Goal: Task Accomplishment & Management: Manage account settings

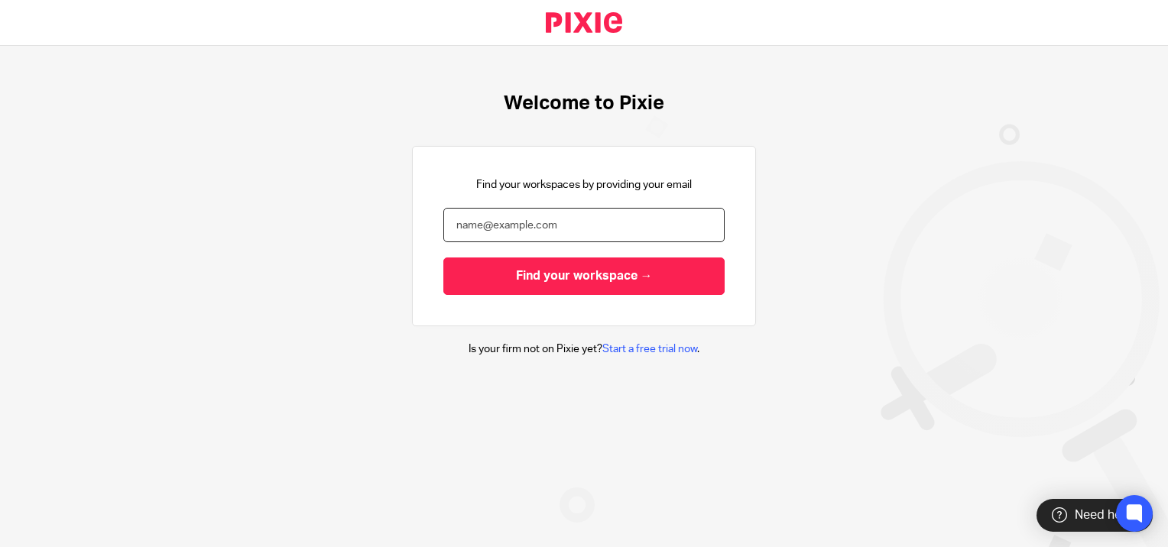
click at [510, 228] on input "email" at bounding box center [583, 225] width 281 height 34
type input "heather@marlow-proactive.co.uk"
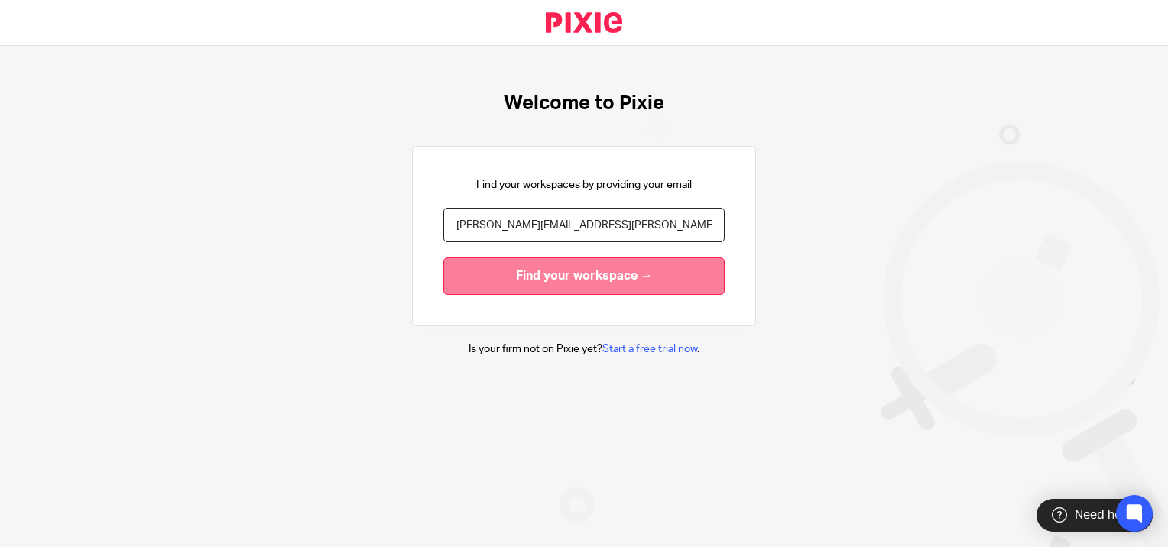
click at [543, 274] on input "Find your workspace →" at bounding box center [583, 276] width 281 height 37
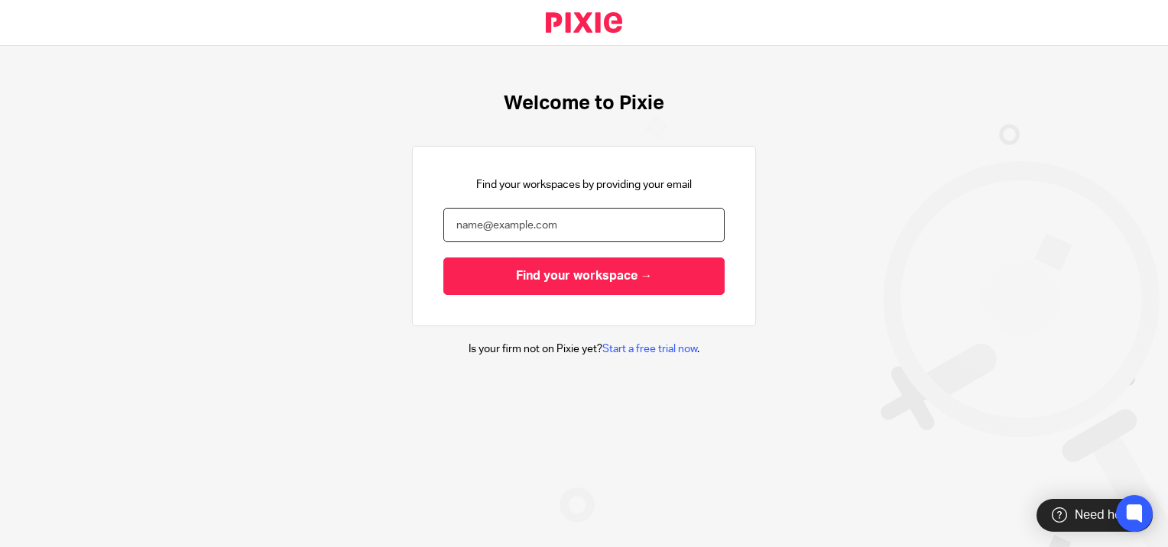
click at [546, 229] on input "email" at bounding box center [583, 225] width 281 height 34
type input "[PERSON_NAME][EMAIL_ADDRESS][PERSON_NAME][DOMAIN_NAME]"
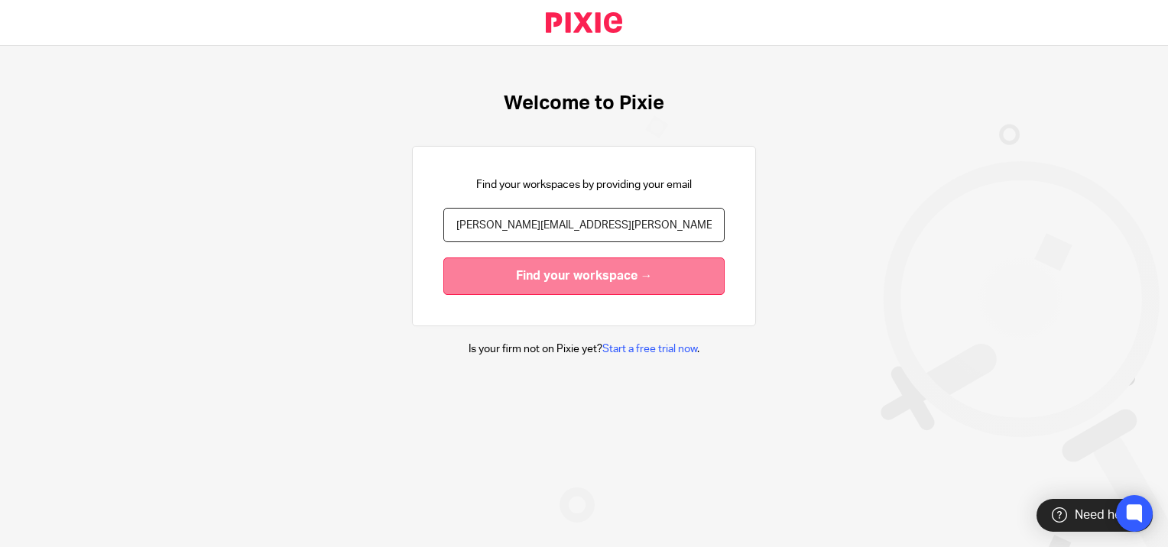
click at [554, 271] on input "Find your workspace →" at bounding box center [583, 276] width 281 height 37
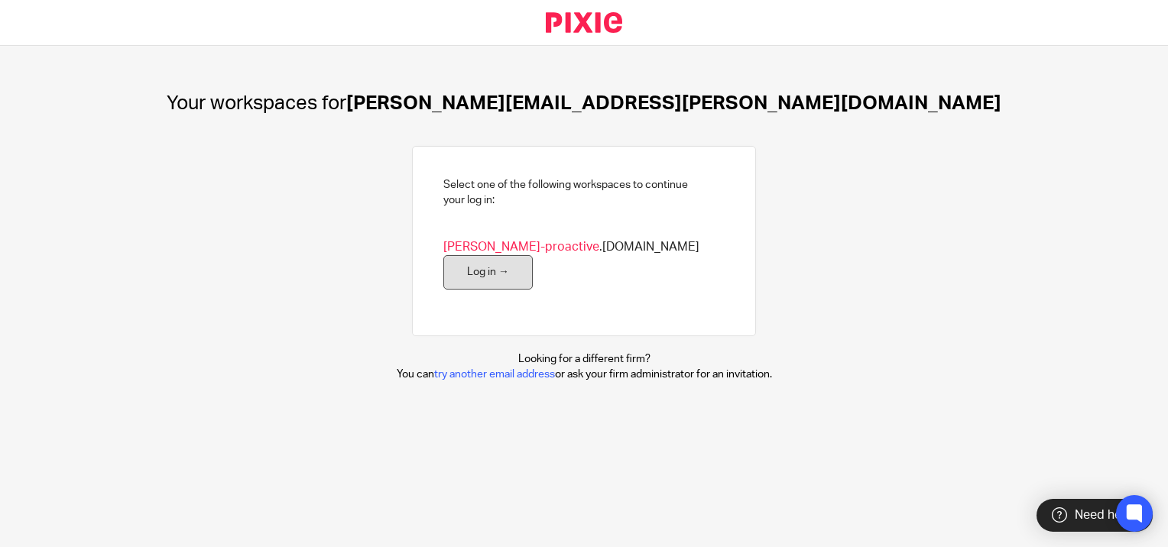
click at [533, 255] on link "Log in →" at bounding box center [487, 272] width 89 height 34
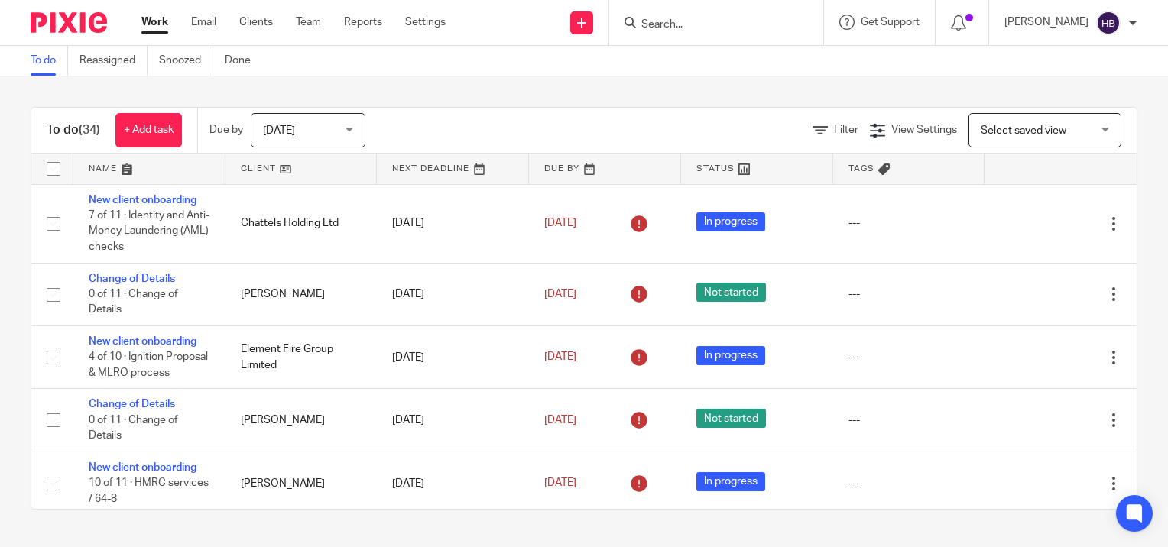
drag, startPoint x: 660, startPoint y: 27, endPoint x: 732, endPoint y: 37, distance: 72.6
click at [662, 27] on input "Search" at bounding box center [709, 25] width 138 height 14
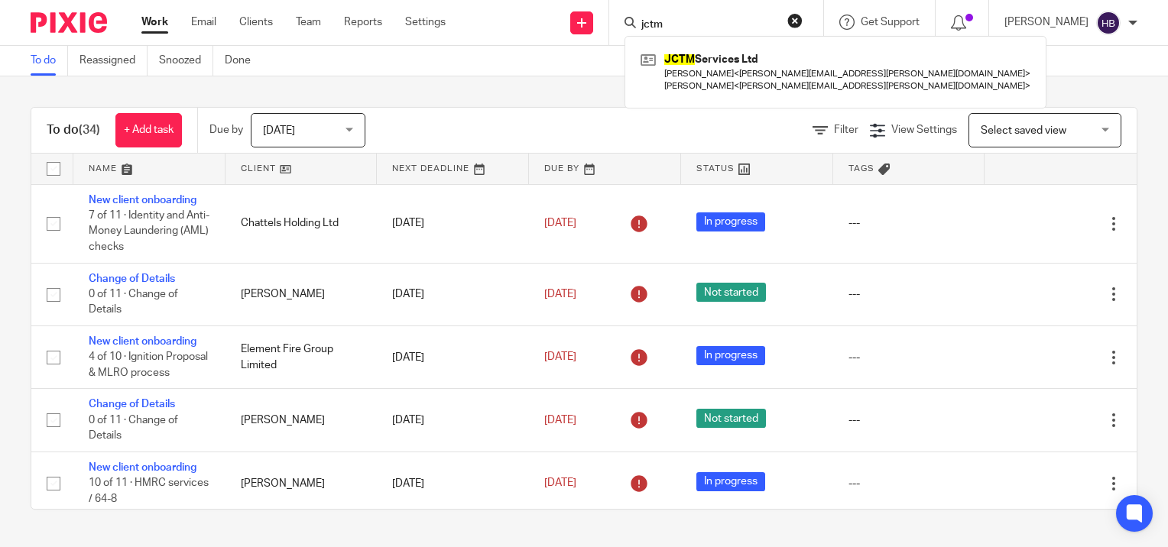
type input "jctm"
click button "submit" at bounding box center [0, 0] width 0 height 0
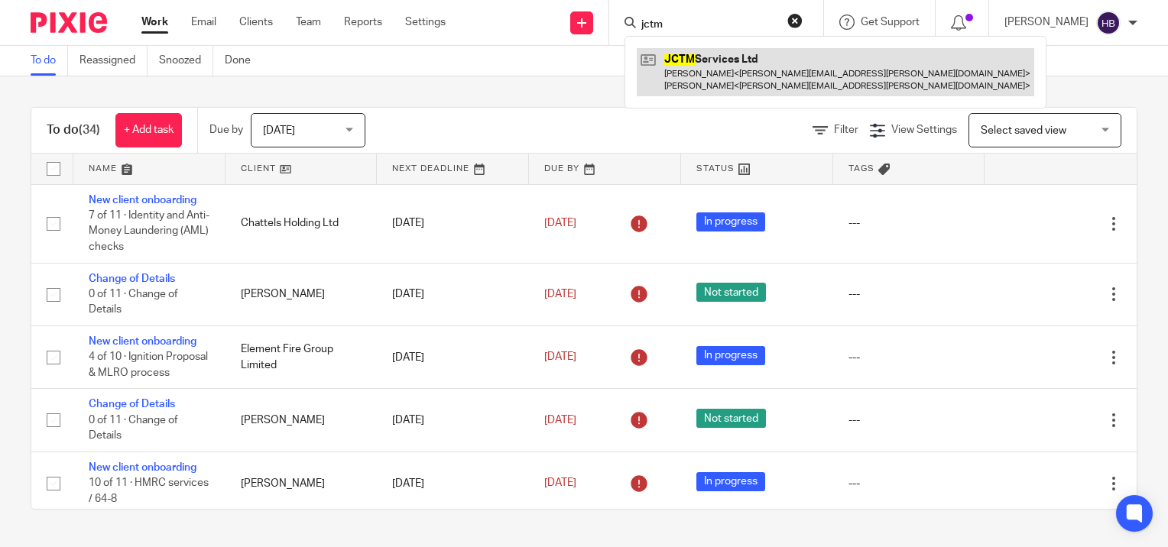
click at [755, 71] on link at bounding box center [835, 71] width 397 height 47
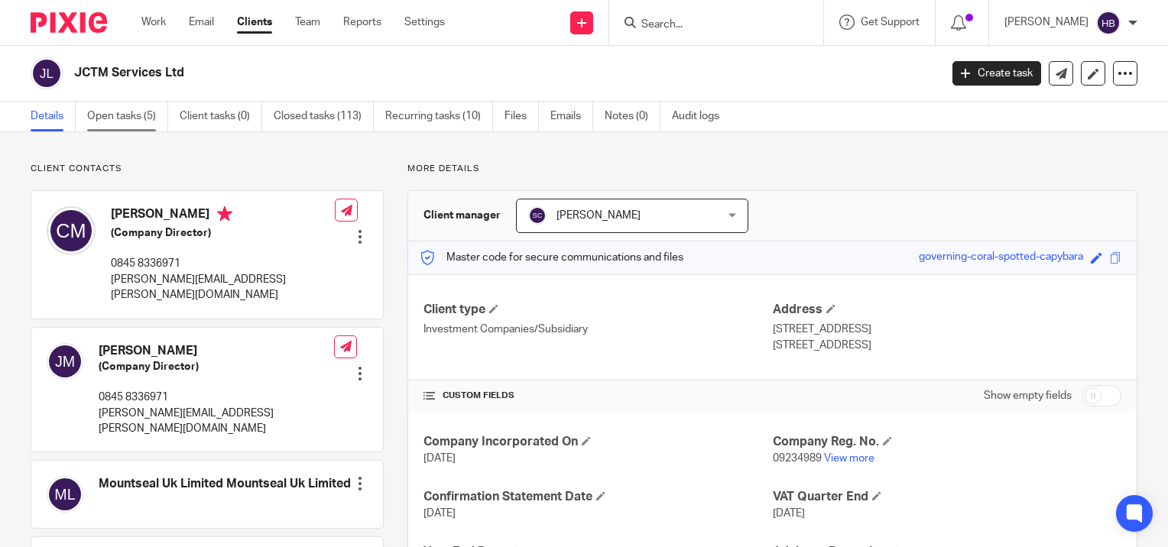
click at [118, 115] on link "Open tasks (5)" at bounding box center [127, 117] width 81 height 30
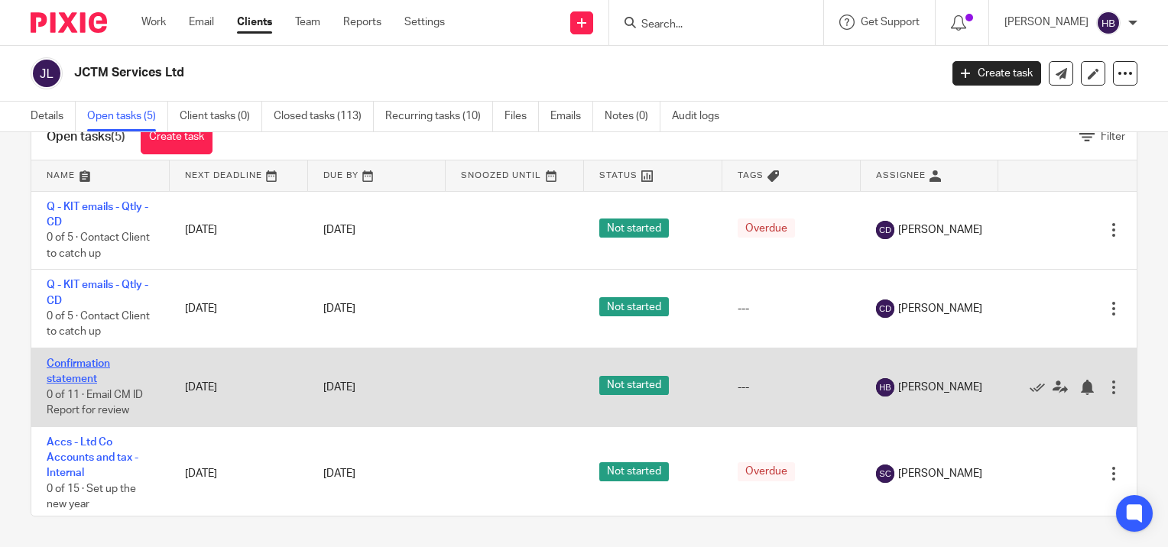
click at [92, 364] on link "Confirmation statement" at bounding box center [78, 371] width 63 height 26
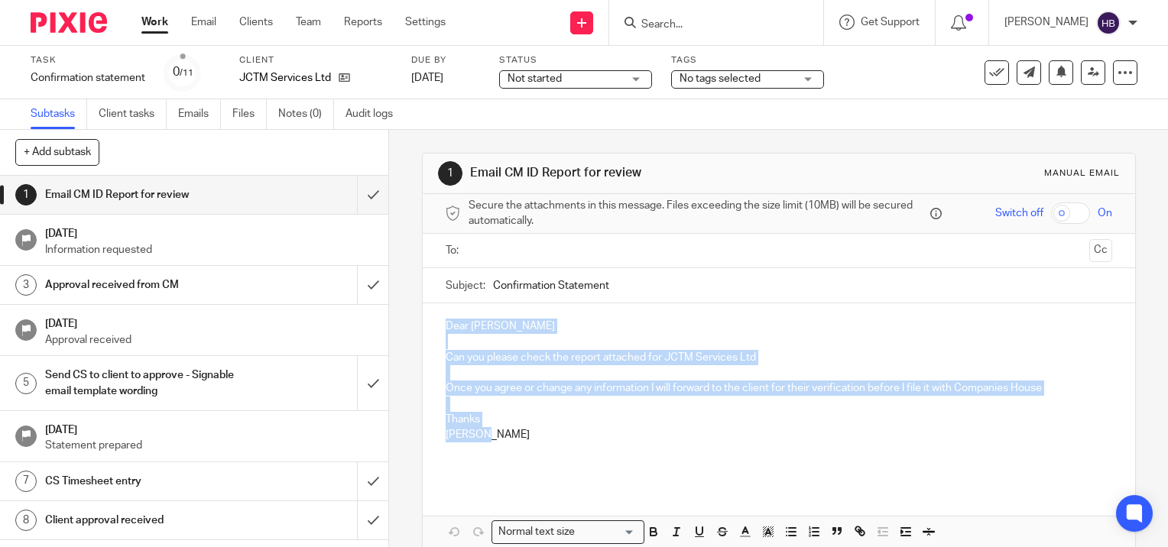
drag, startPoint x: 490, startPoint y: 436, endPoint x: 439, endPoint y: 320, distance: 126.9
click at [439, 320] on div "Dear [PERSON_NAME] Can you please check the report attached for JCTM Services L…" at bounding box center [779, 394] width 712 height 182
copy div "Dear [PERSON_NAME] Can you please check the report attached for JCTM Services L…"
click at [356, 196] on input "submit" at bounding box center [194, 195] width 388 height 38
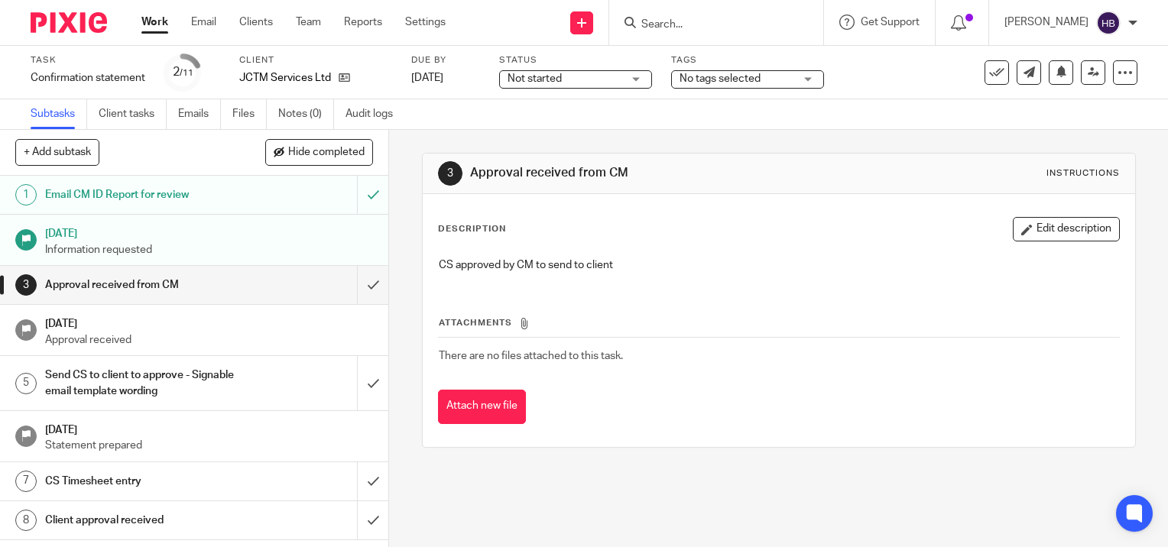
click at [659, 21] on input "Search" at bounding box center [709, 25] width 138 height 14
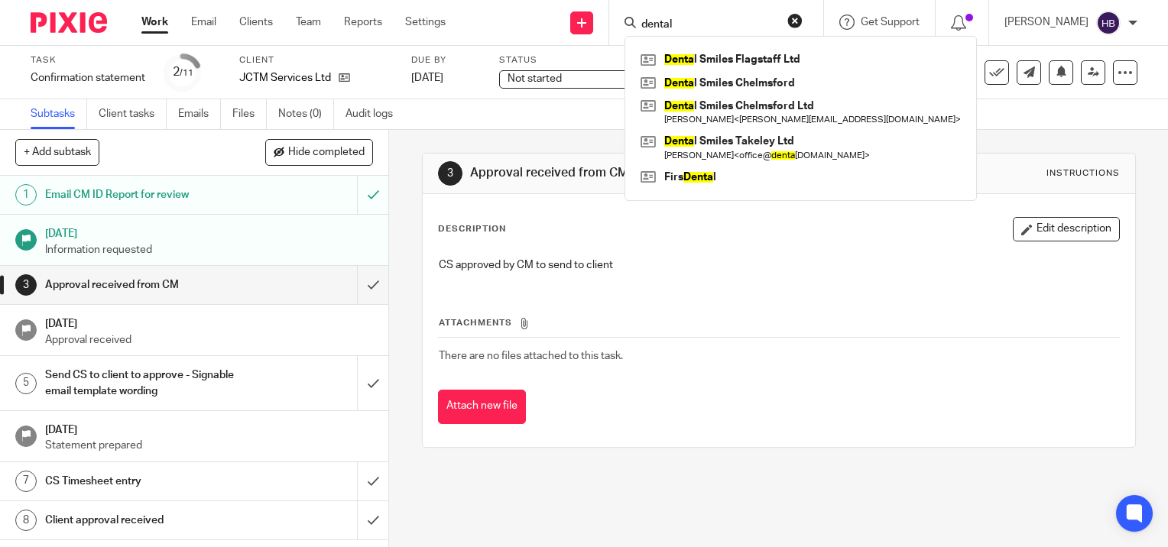
type input "dental"
click button "submit" at bounding box center [0, 0] width 0 height 0
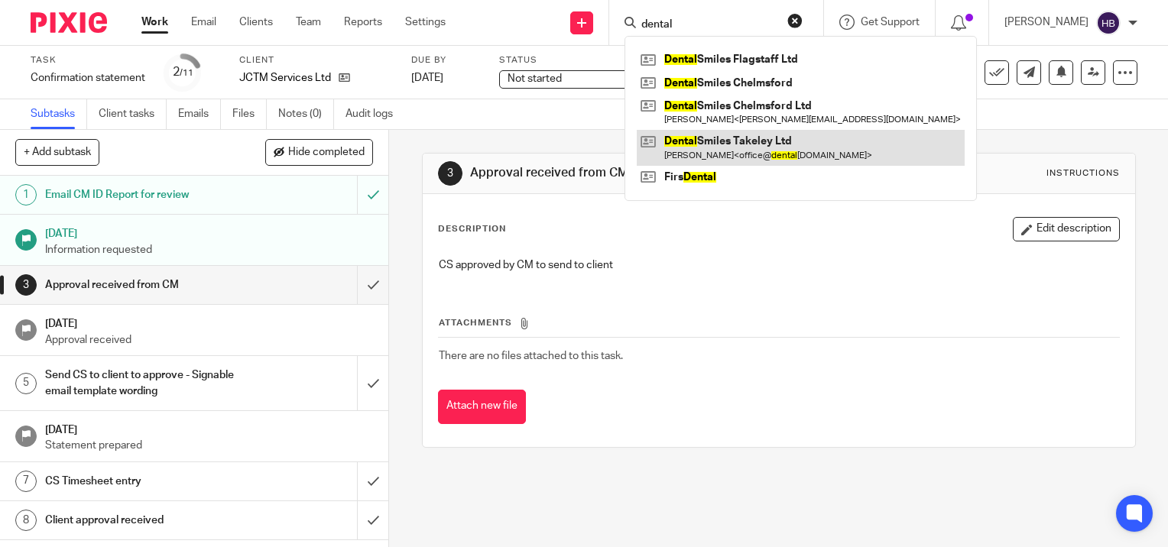
click at [786, 147] on link at bounding box center [801, 147] width 328 height 35
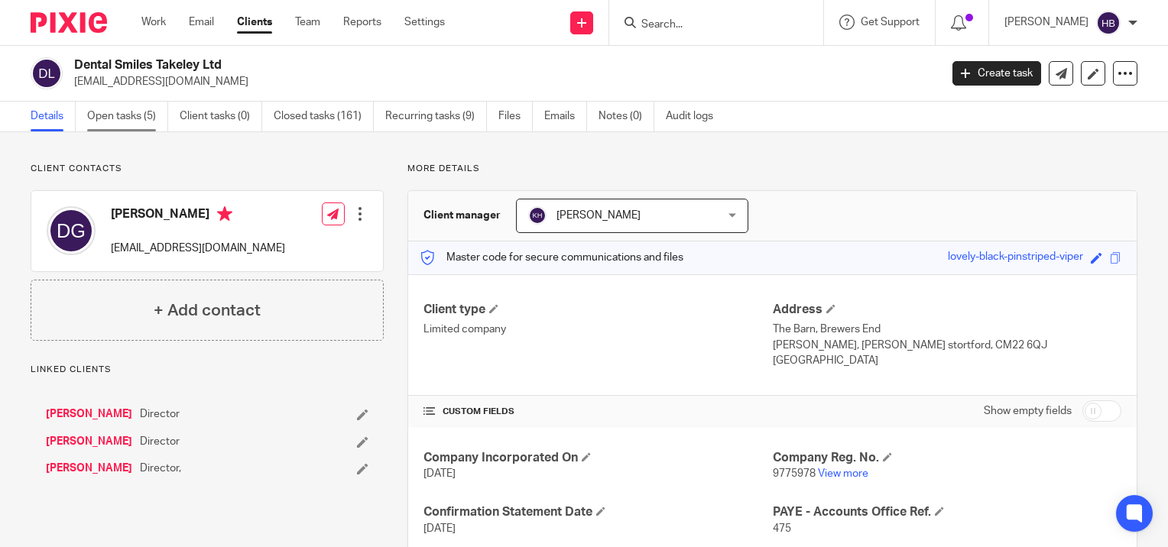
click at [126, 113] on link "Open tasks (5)" at bounding box center [127, 117] width 81 height 30
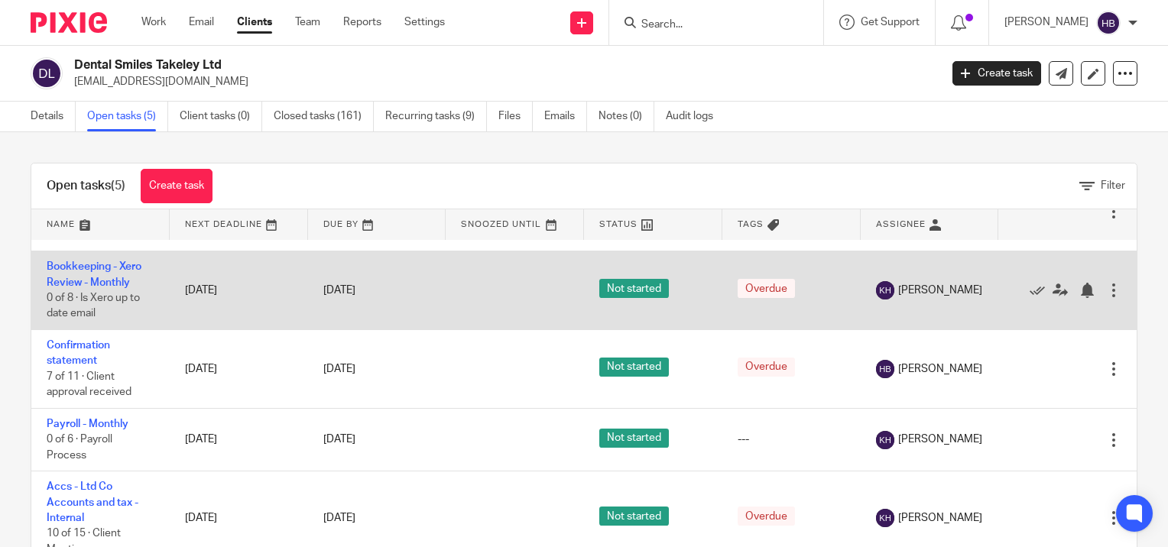
scroll to position [49, 0]
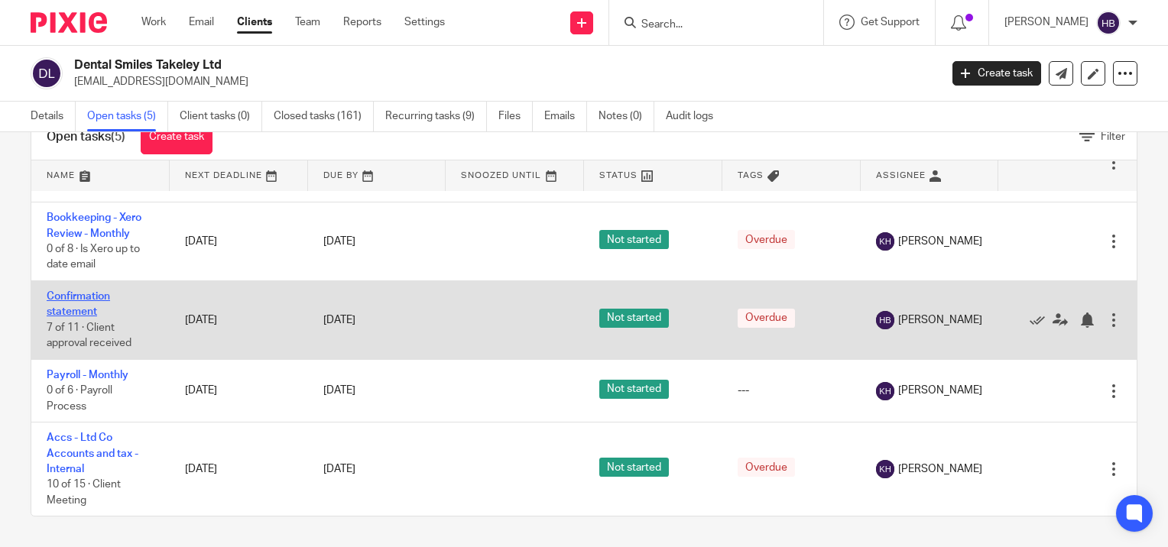
click at [83, 297] on link "Confirmation statement" at bounding box center [78, 304] width 63 height 26
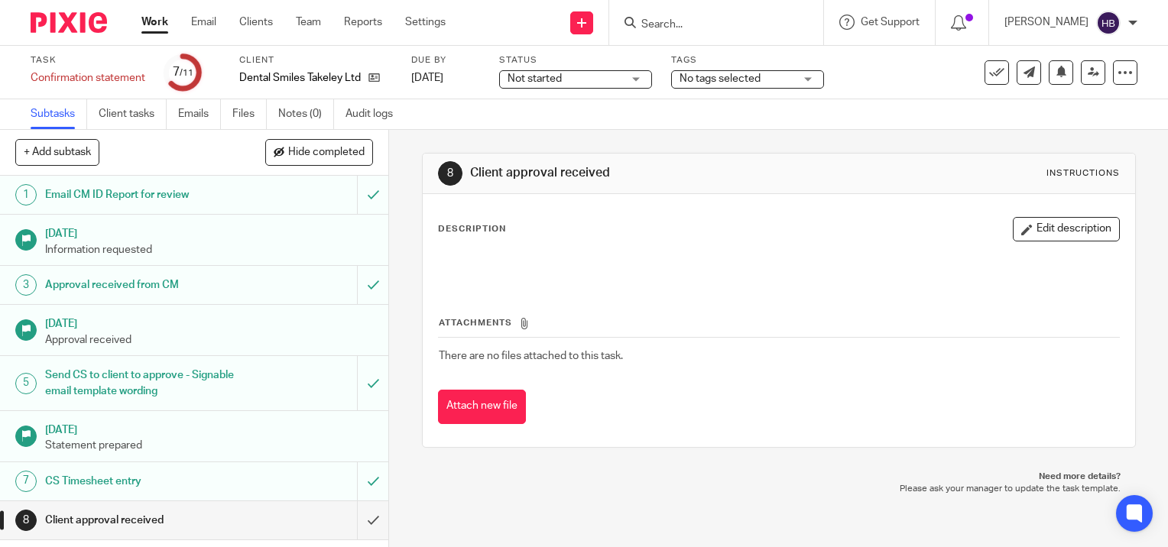
scroll to position [132, 0]
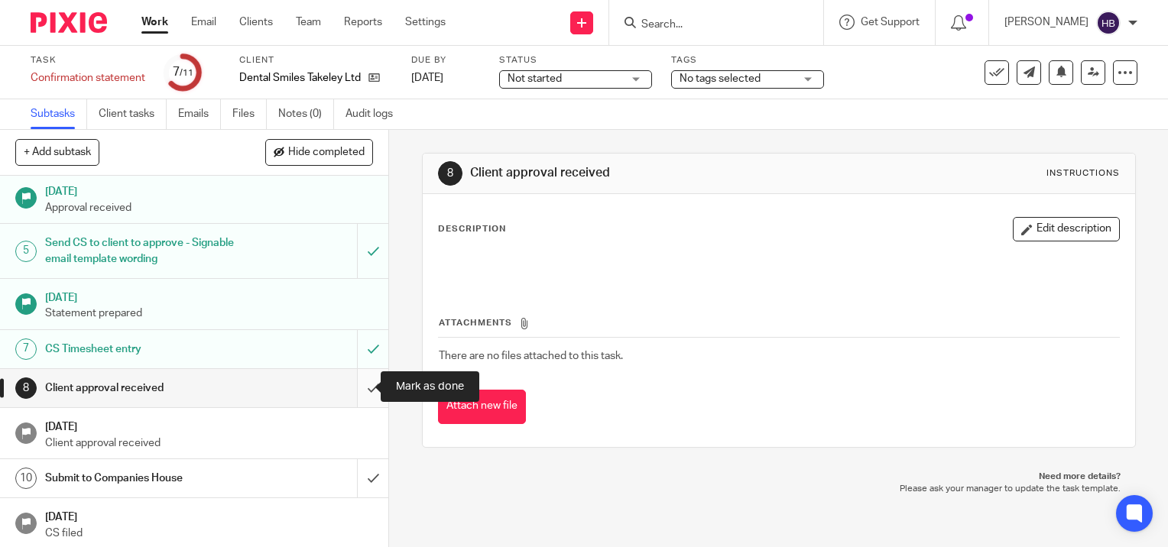
click at [361, 385] on input "submit" at bounding box center [194, 388] width 388 height 38
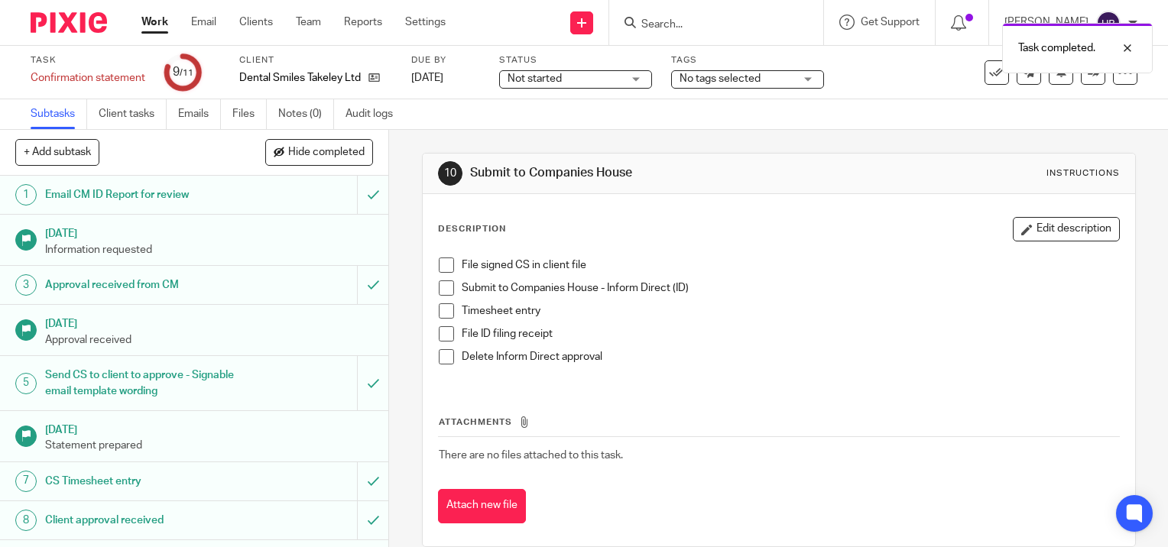
click at [441, 264] on span at bounding box center [446, 265] width 15 height 15
click at [439, 285] on span at bounding box center [446, 287] width 15 height 15
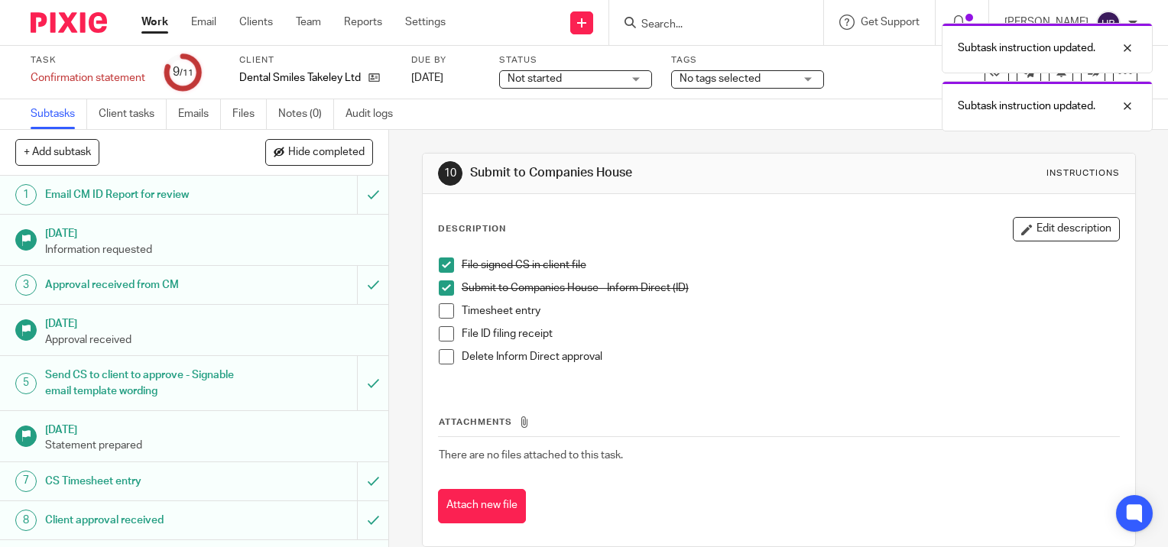
drag, startPoint x: 439, startPoint y: 308, endPoint x: 462, endPoint y: 348, distance: 45.5
click at [440, 309] on span at bounding box center [446, 310] width 15 height 15
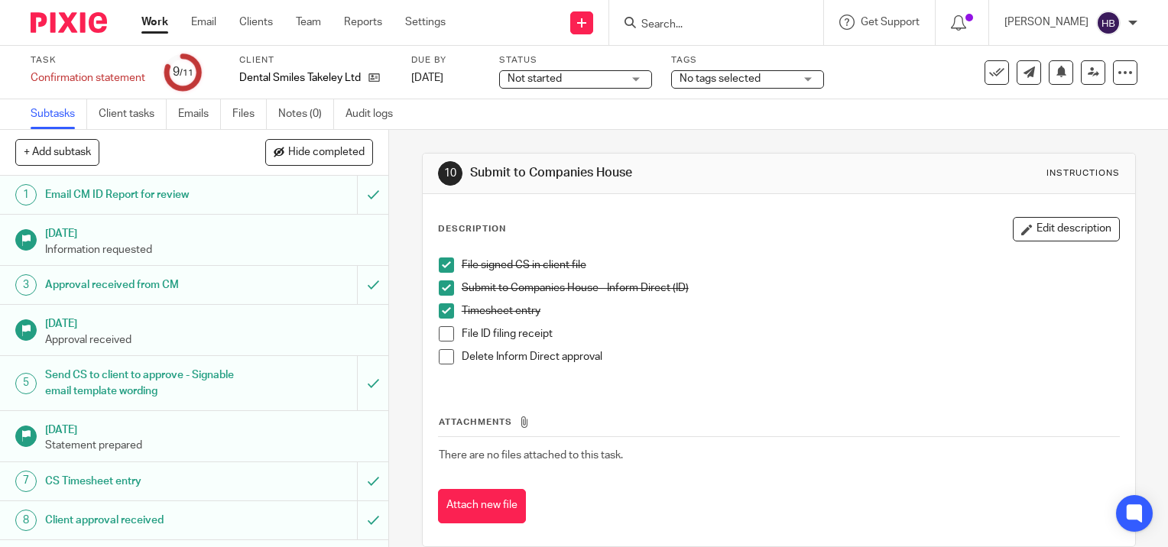
click at [692, 25] on input "Search" at bounding box center [709, 25] width 138 height 14
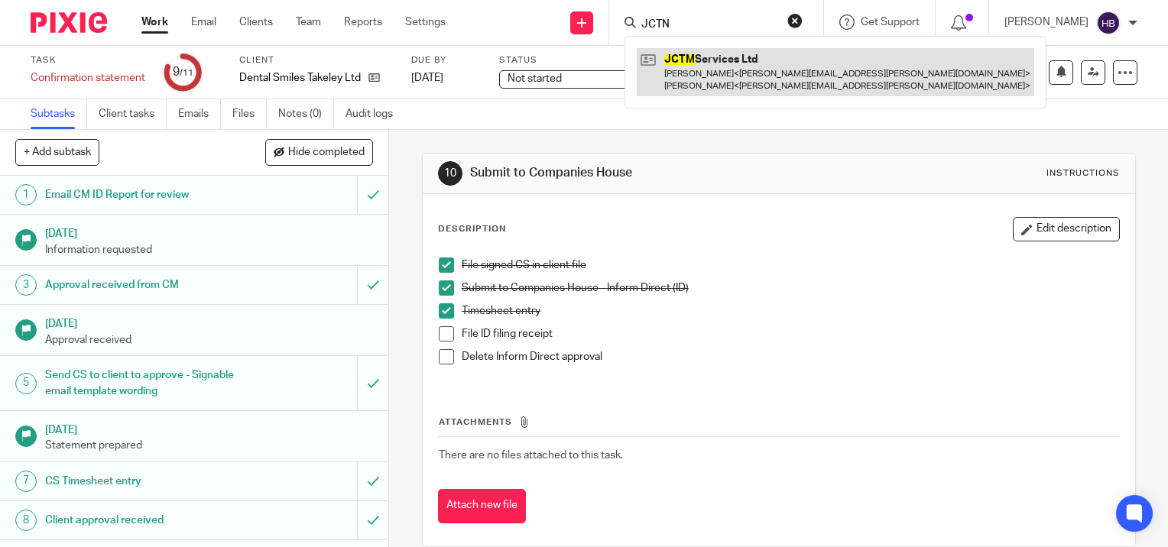
type input "JCTN"
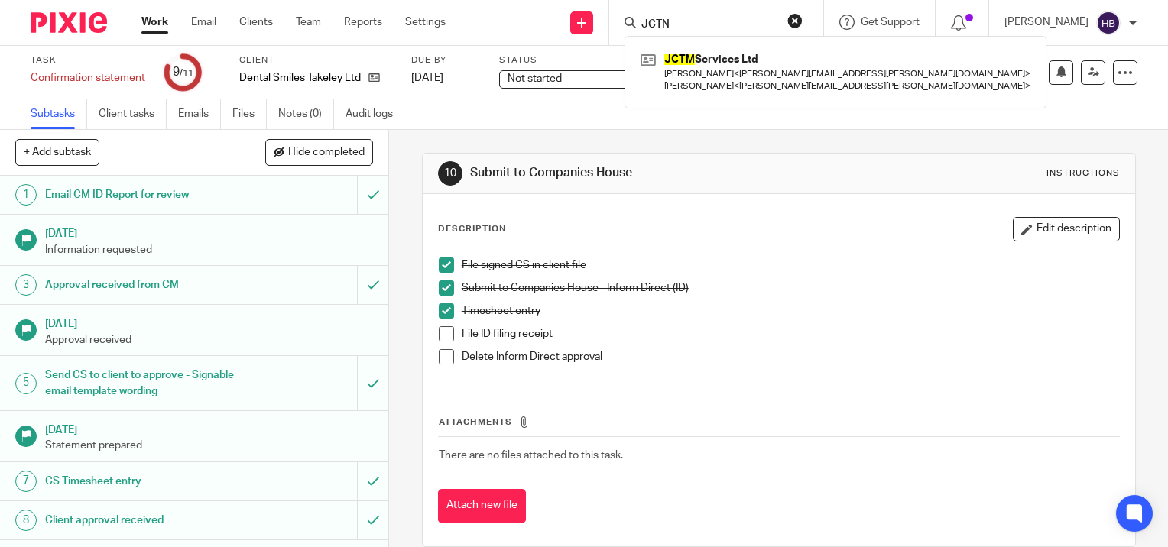
click at [439, 334] on span at bounding box center [446, 333] width 15 height 15
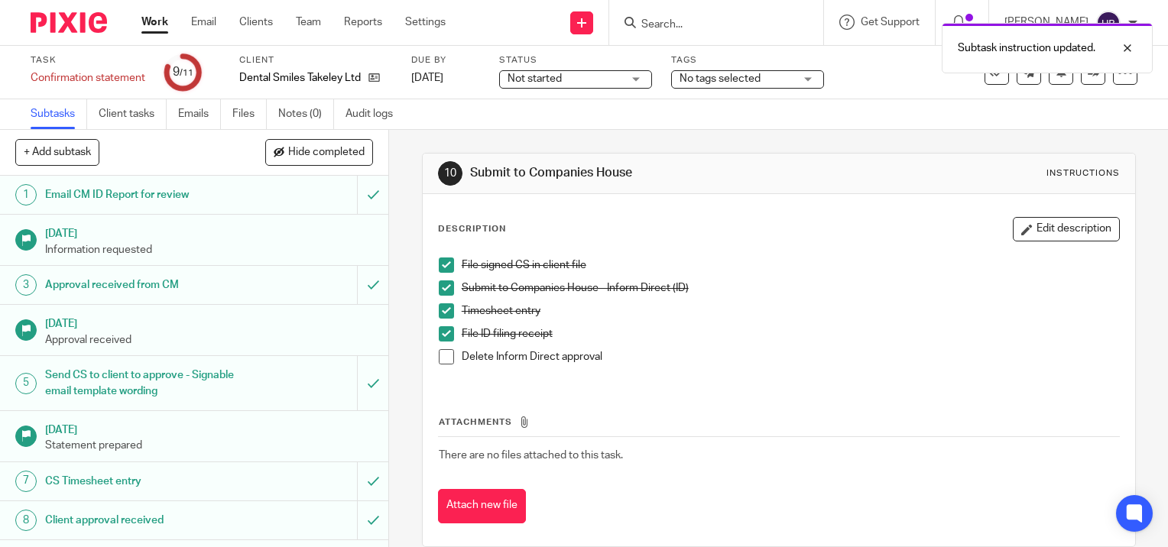
click at [441, 360] on span at bounding box center [446, 356] width 15 height 15
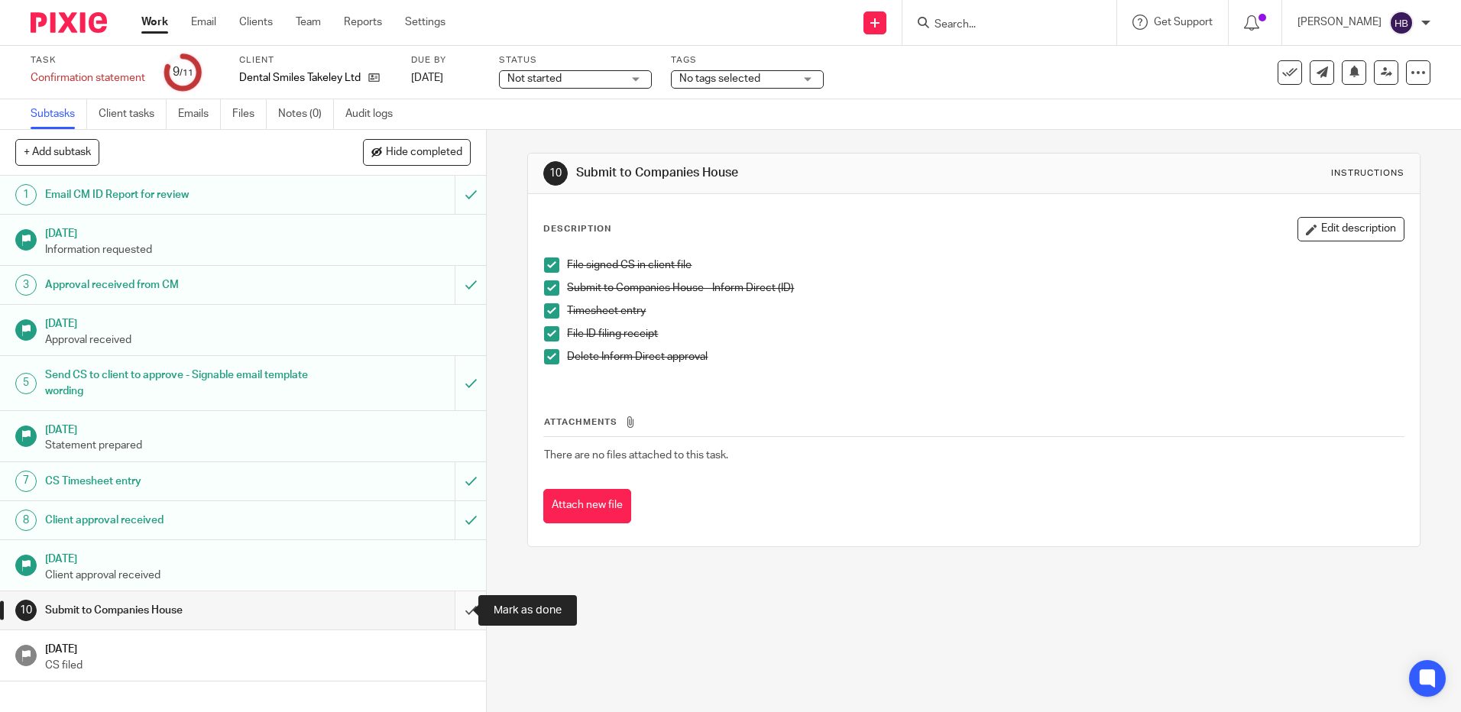
click at [454, 546] on input "submit" at bounding box center [243, 610] width 486 height 38
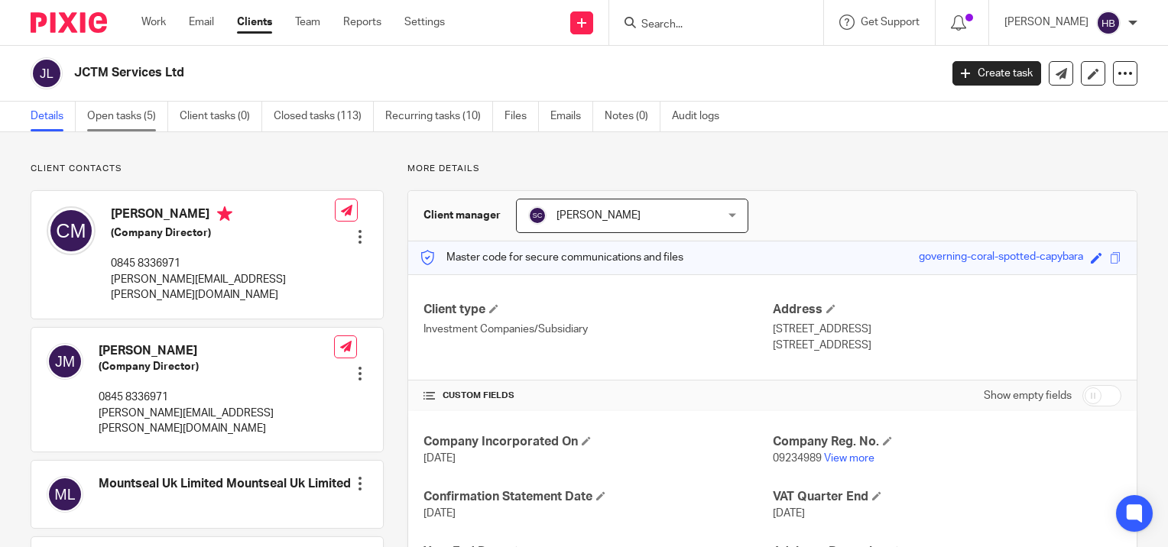
click at [119, 113] on link "Open tasks (5)" at bounding box center [127, 117] width 81 height 30
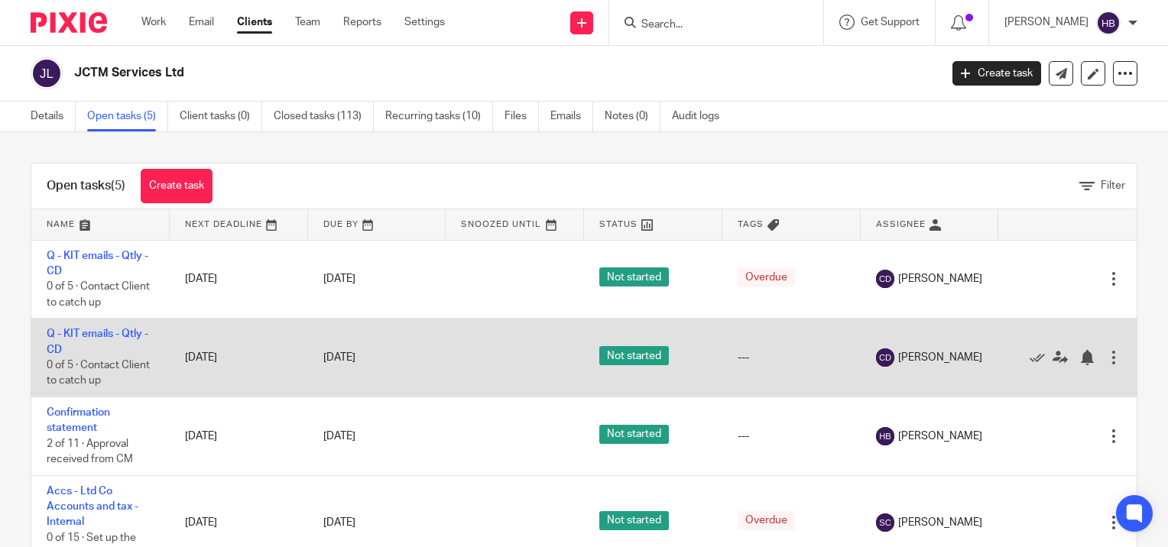
scroll to position [70, 0]
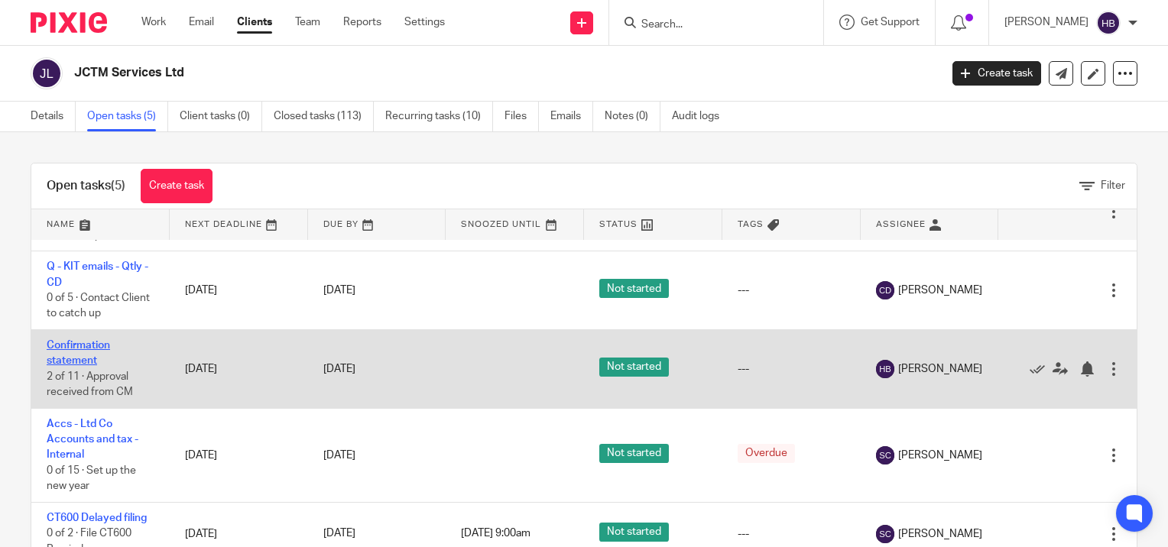
click at [90, 342] on link "Confirmation statement" at bounding box center [78, 353] width 63 height 26
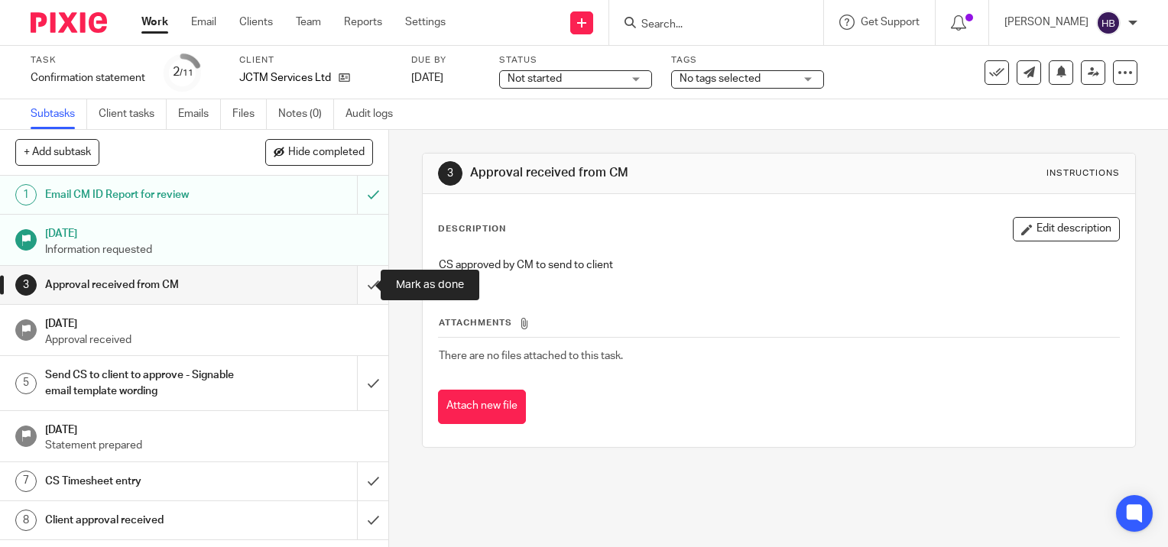
click at [356, 283] on input "submit" at bounding box center [194, 285] width 388 height 38
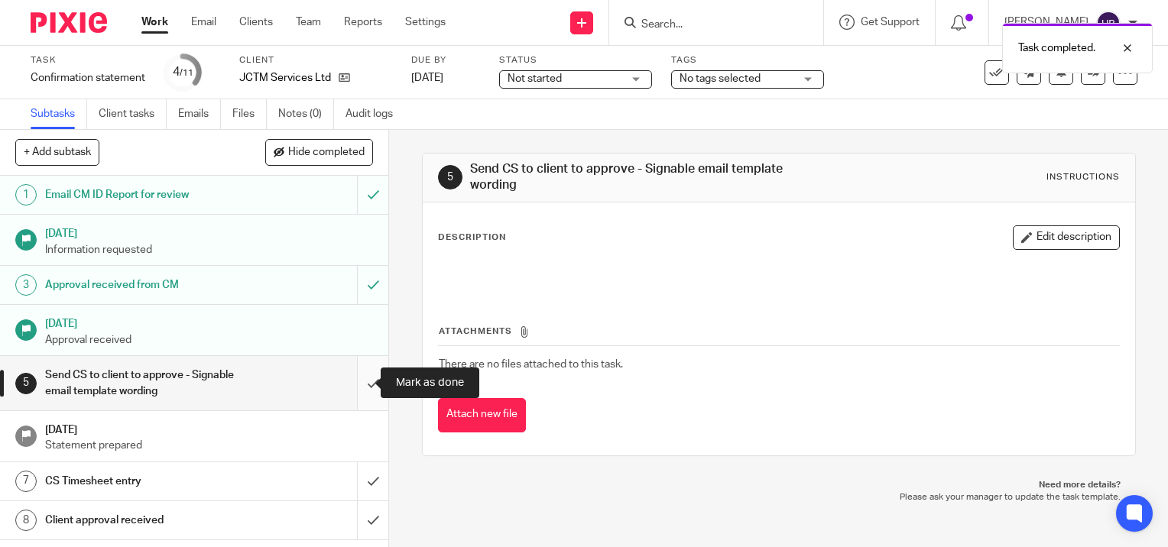
click at [357, 381] on input "submit" at bounding box center [194, 383] width 388 height 54
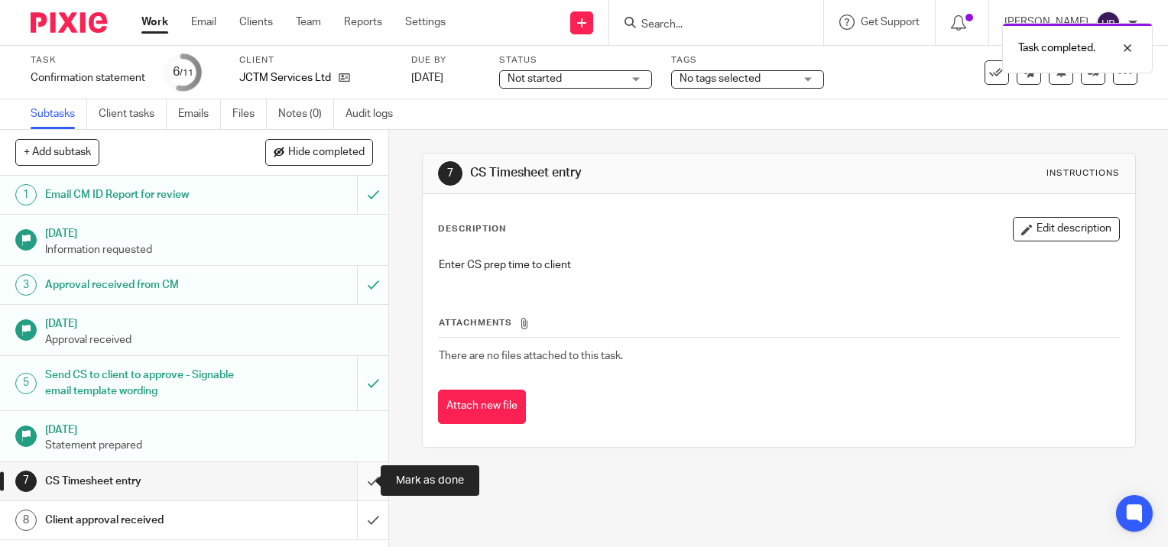
click at [361, 478] on input "submit" at bounding box center [194, 481] width 388 height 38
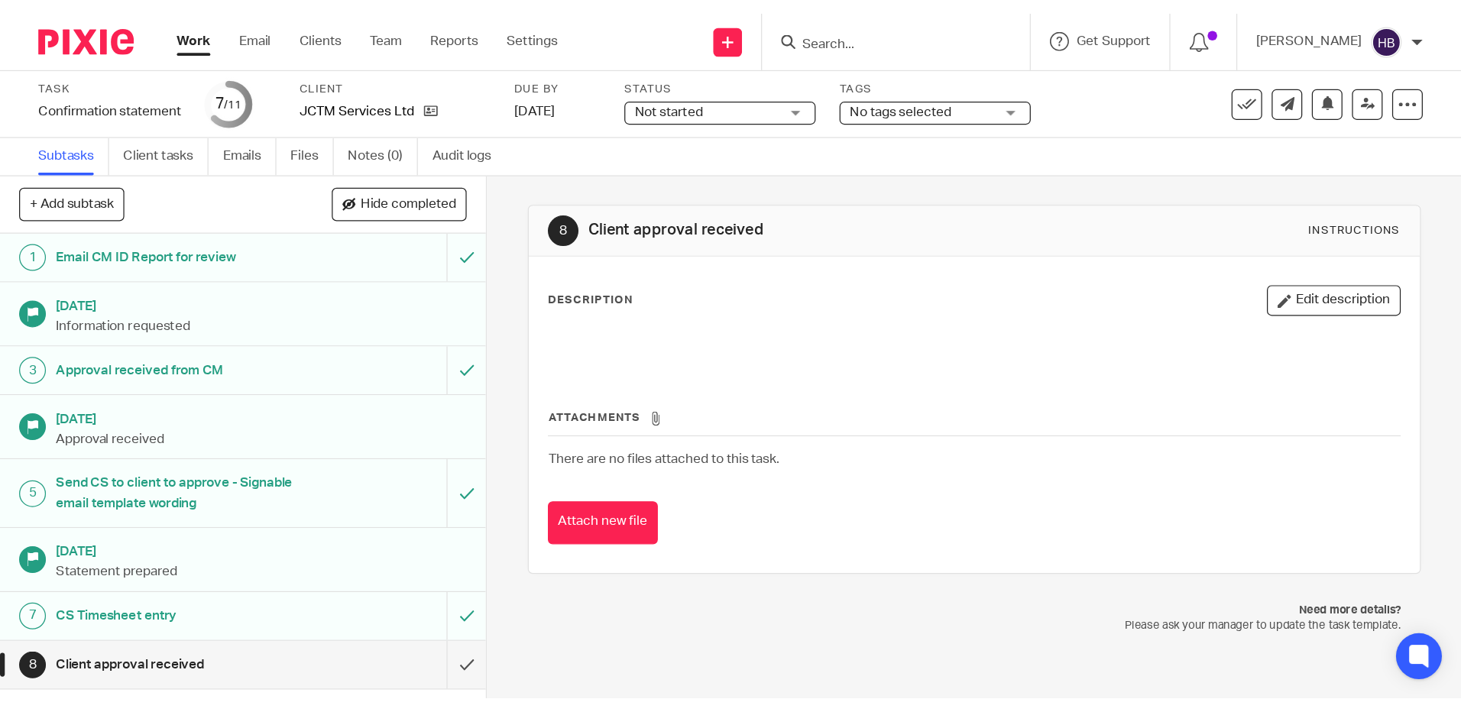
scroll to position [132, 0]
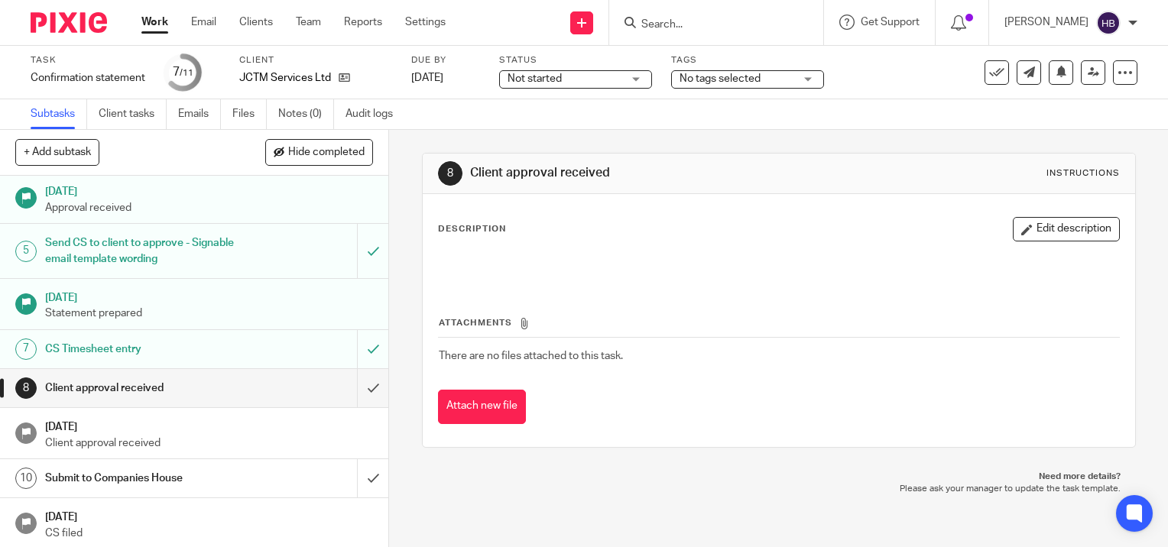
click at [676, 24] on input "Search" at bounding box center [709, 25] width 138 height 14
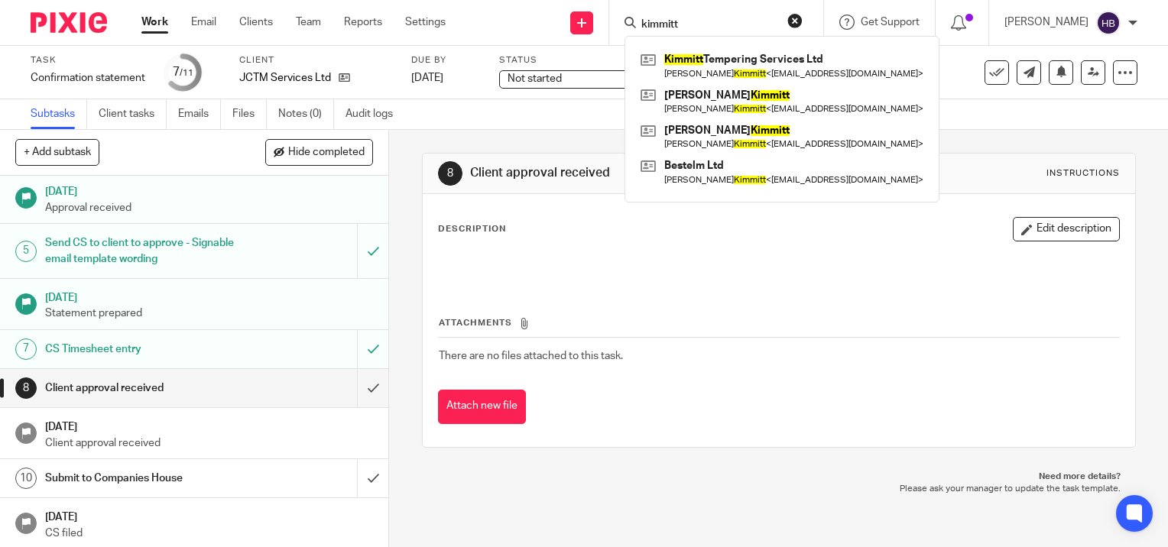
type input "kimmitt"
click button "submit" at bounding box center [0, 0] width 0 height 0
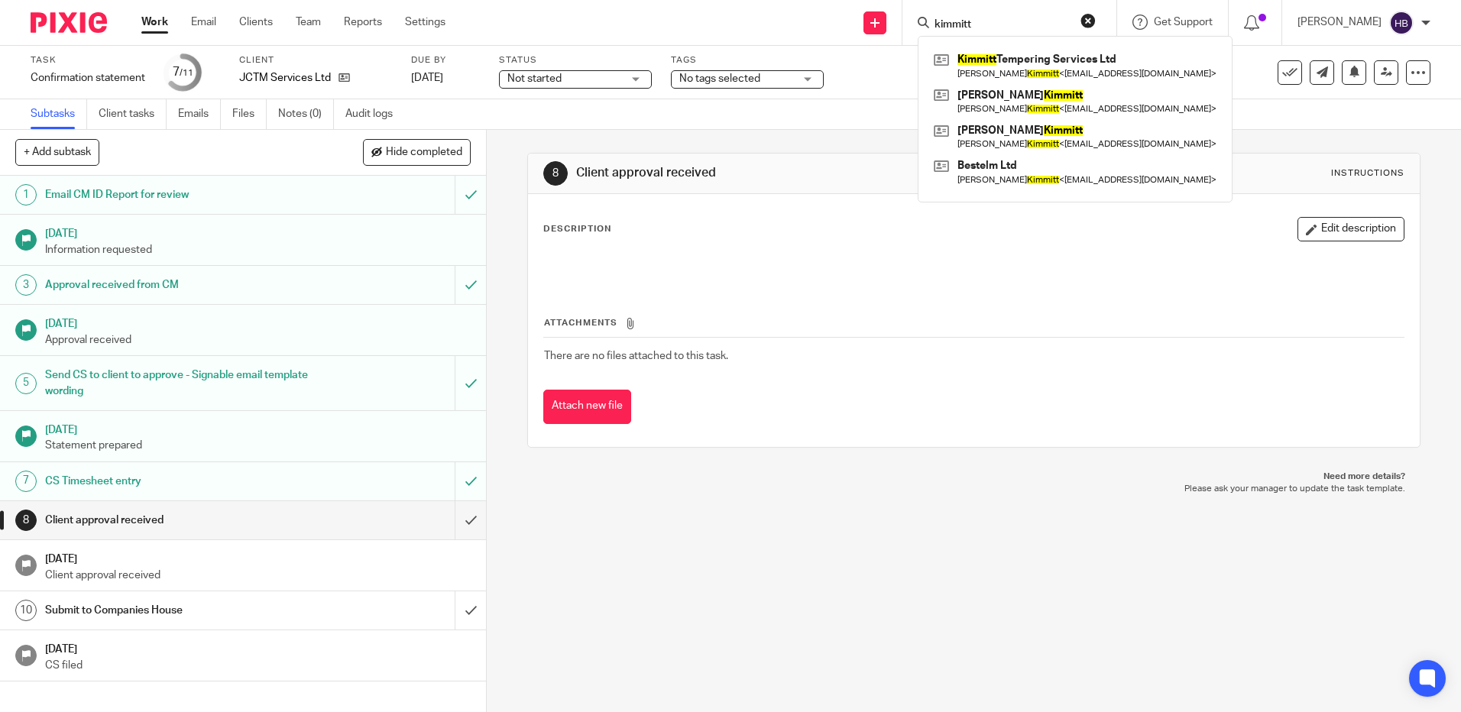
scroll to position [0, 0]
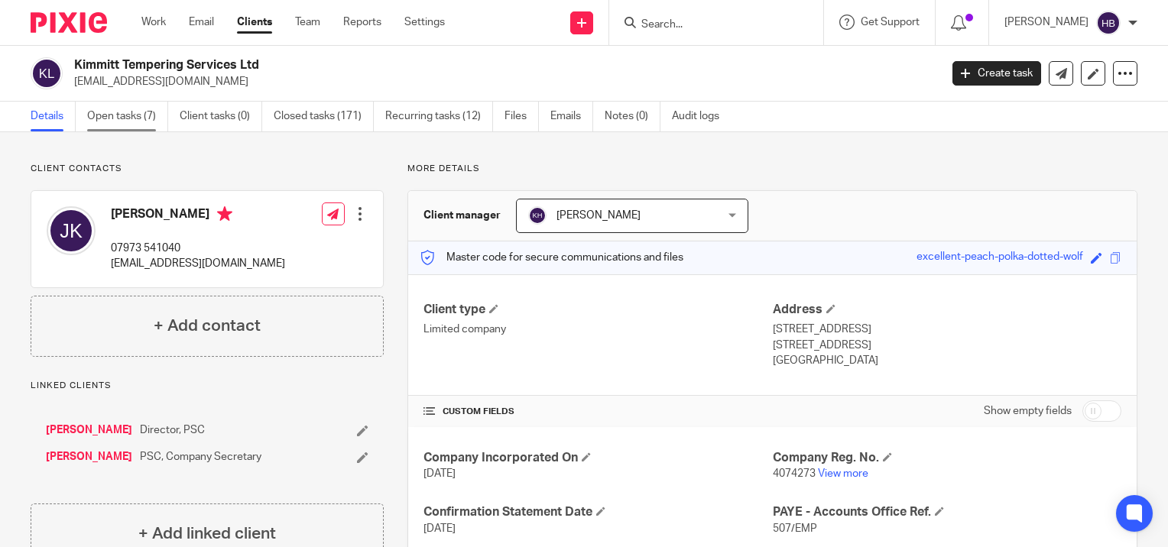
click at [120, 117] on link "Open tasks (7)" at bounding box center [127, 117] width 81 height 30
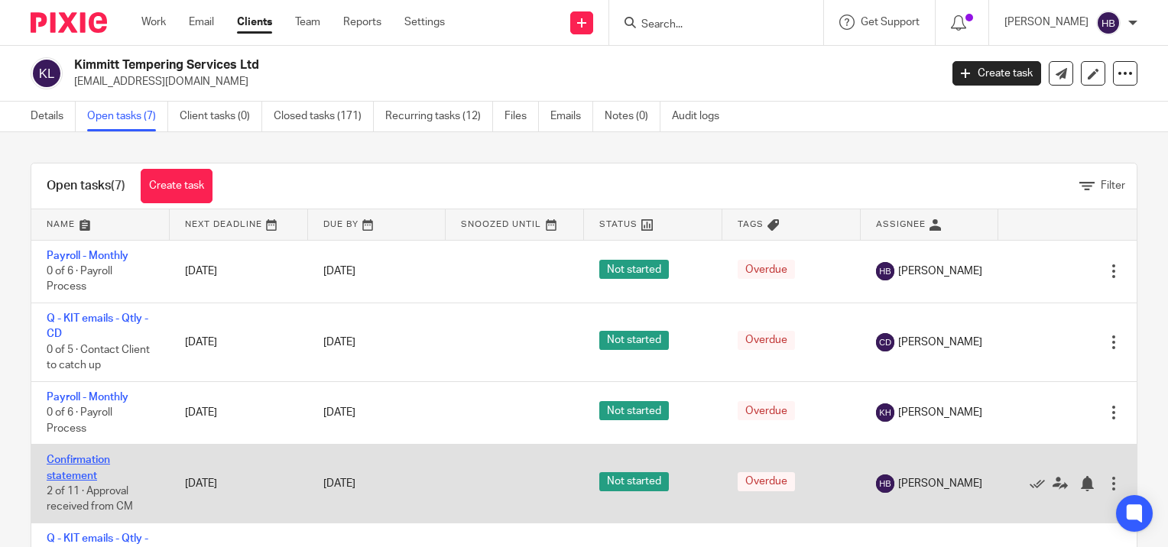
click at [60, 459] on link "Confirmation statement" at bounding box center [78, 468] width 63 height 26
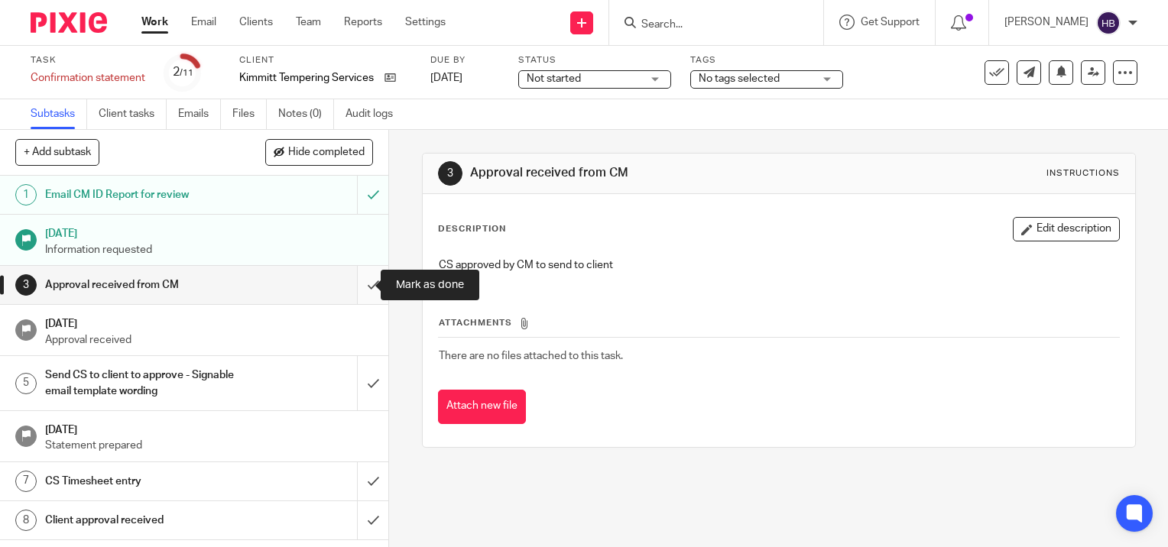
click at [358, 284] on input "submit" at bounding box center [194, 285] width 388 height 38
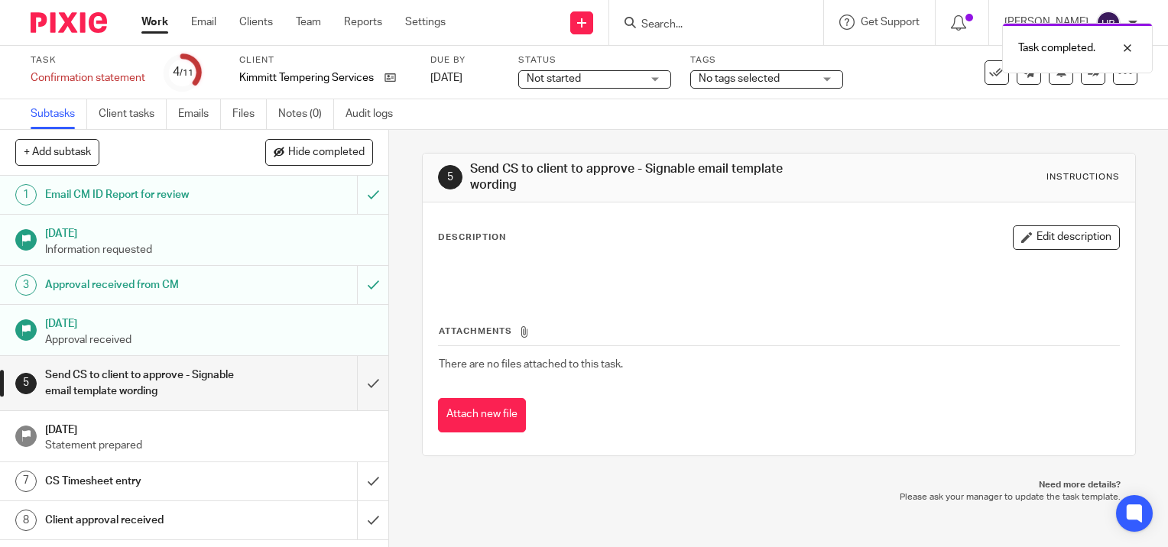
scroll to position [132, 0]
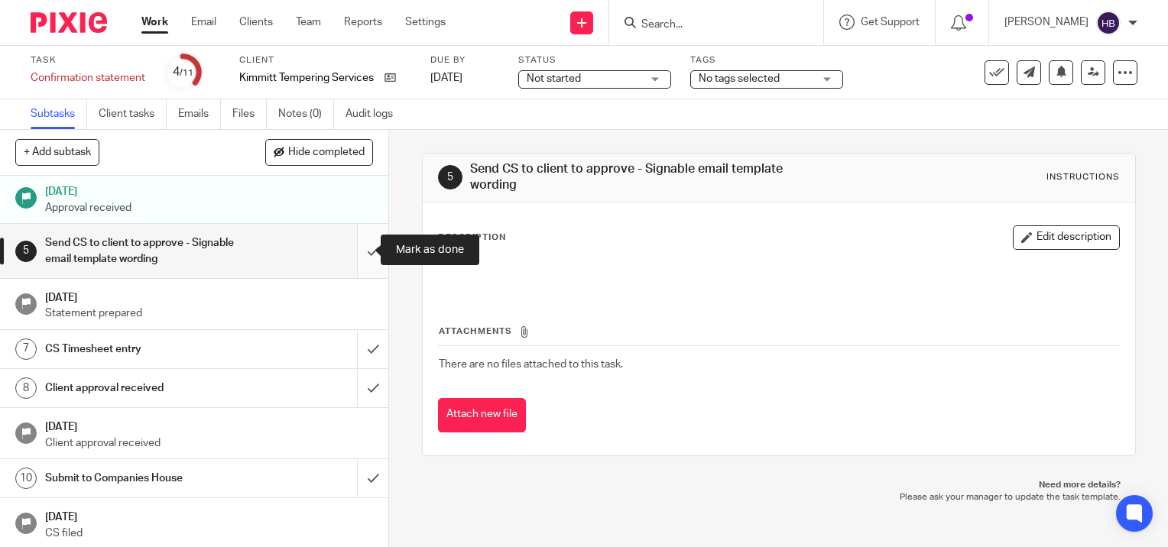
click at [355, 249] on input "submit" at bounding box center [194, 251] width 388 height 54
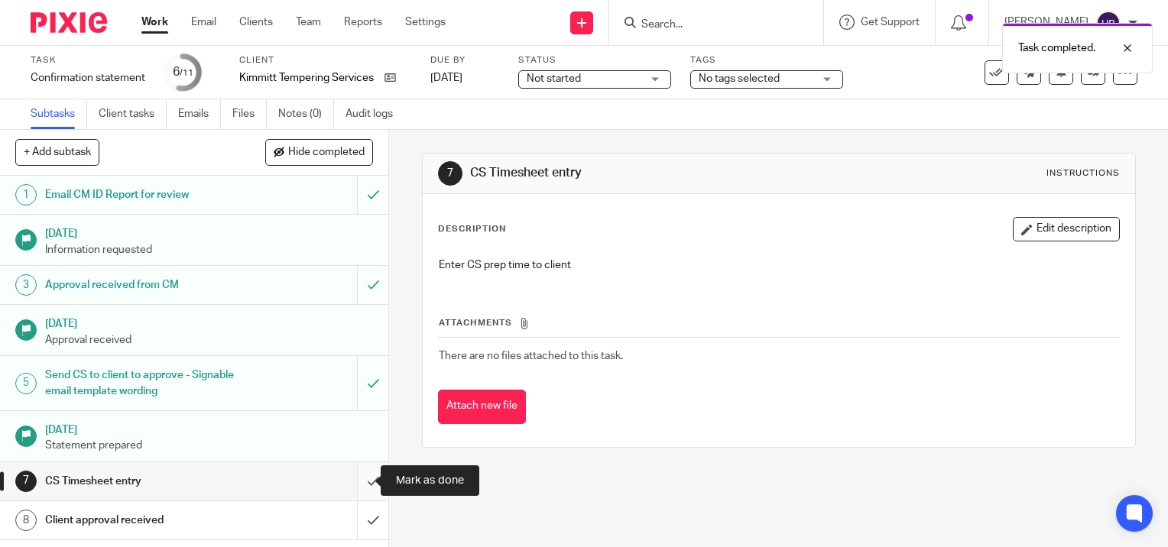
click at [355, 480] on input "submit" at bounding box center [194, 481] width 388 height 38
